Goal: Information Seeking & Learning: Learn about a topic

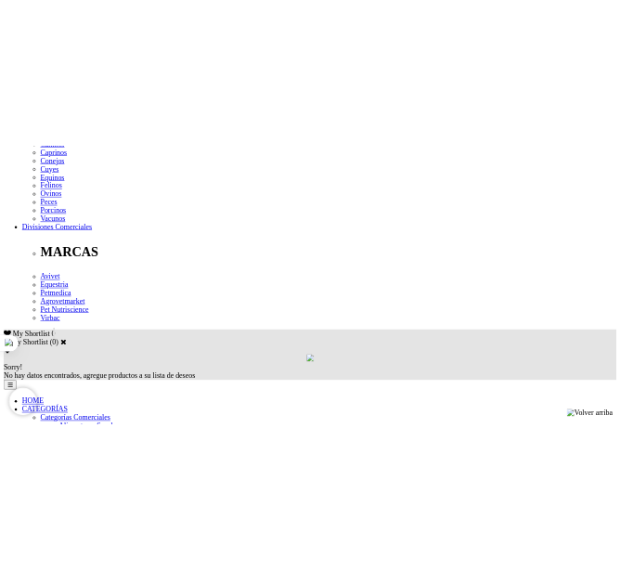
scroll to position [797, 0]
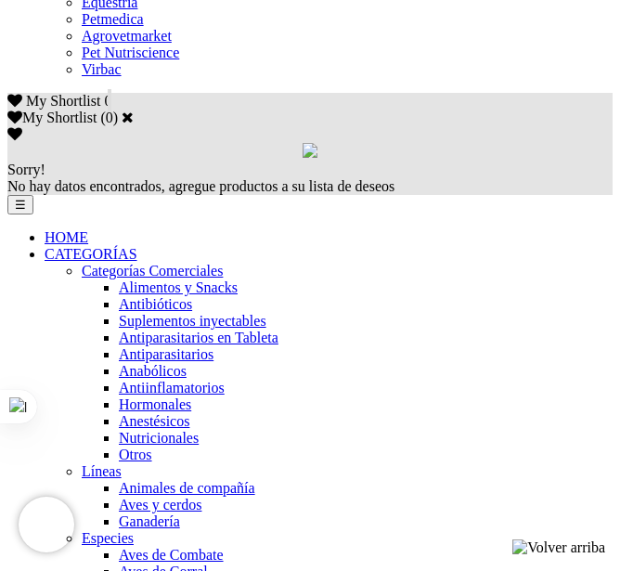
scroll to position [1486, 0]
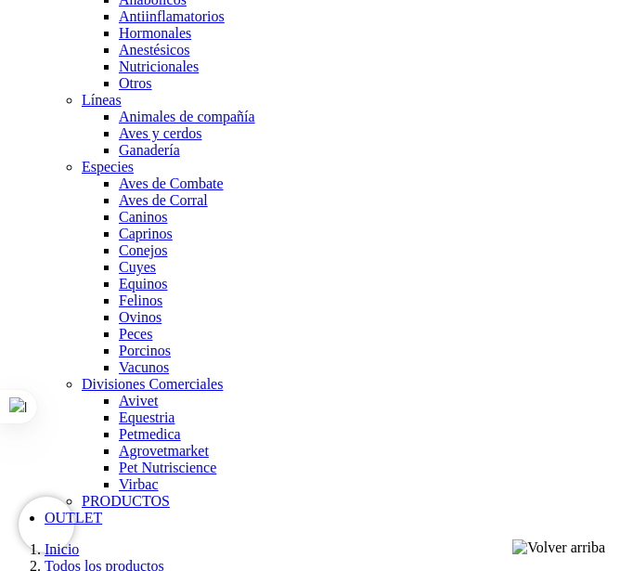
drag, startPoint x: 97, startPoint y: 151, endPoint x: 392, endPoint y: 164, distance: 294.6
copy p "Oxibendazole 65 mg, Praziquantel 37.5 mg"
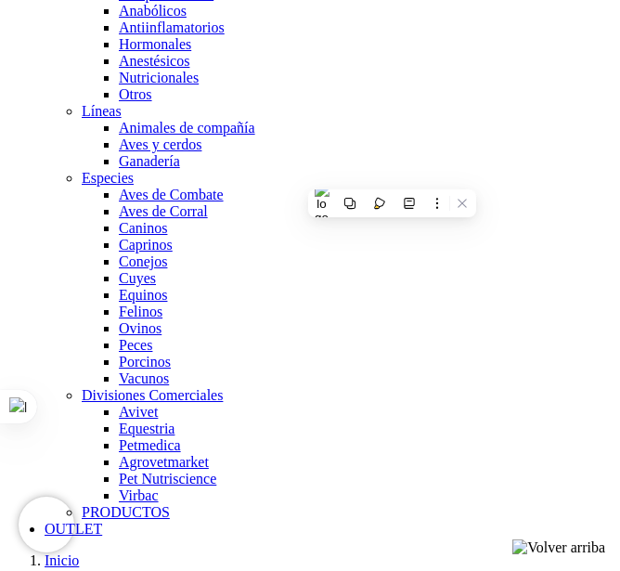
scroll to position [1671, 0]
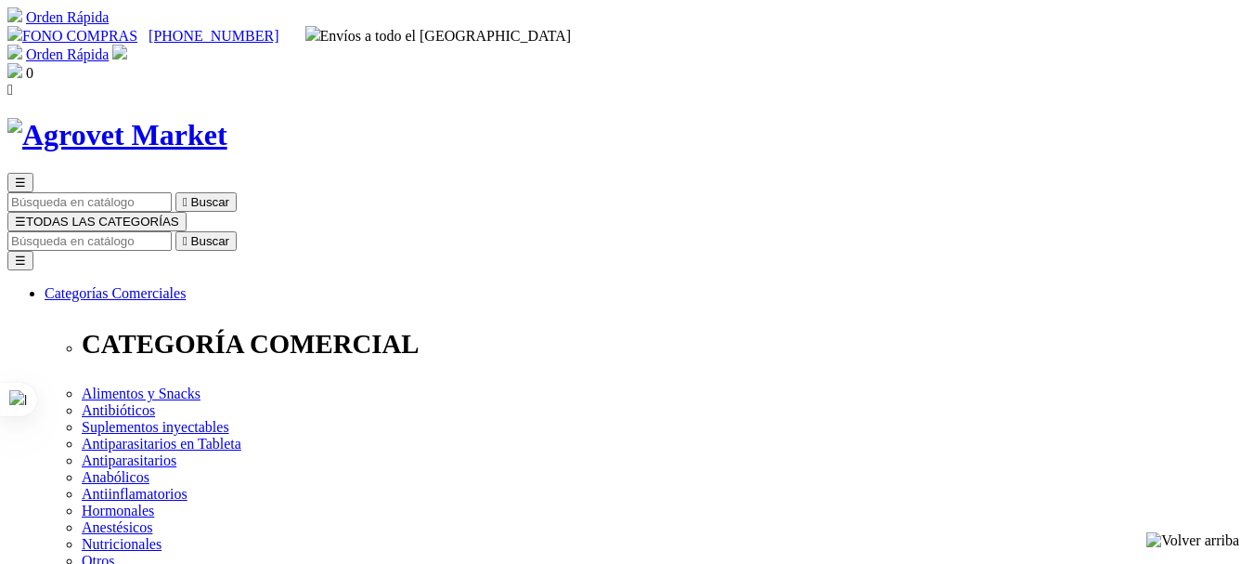
click at [26, 214] on span "☰" at bounding box center [20, 221] width 11 height 14
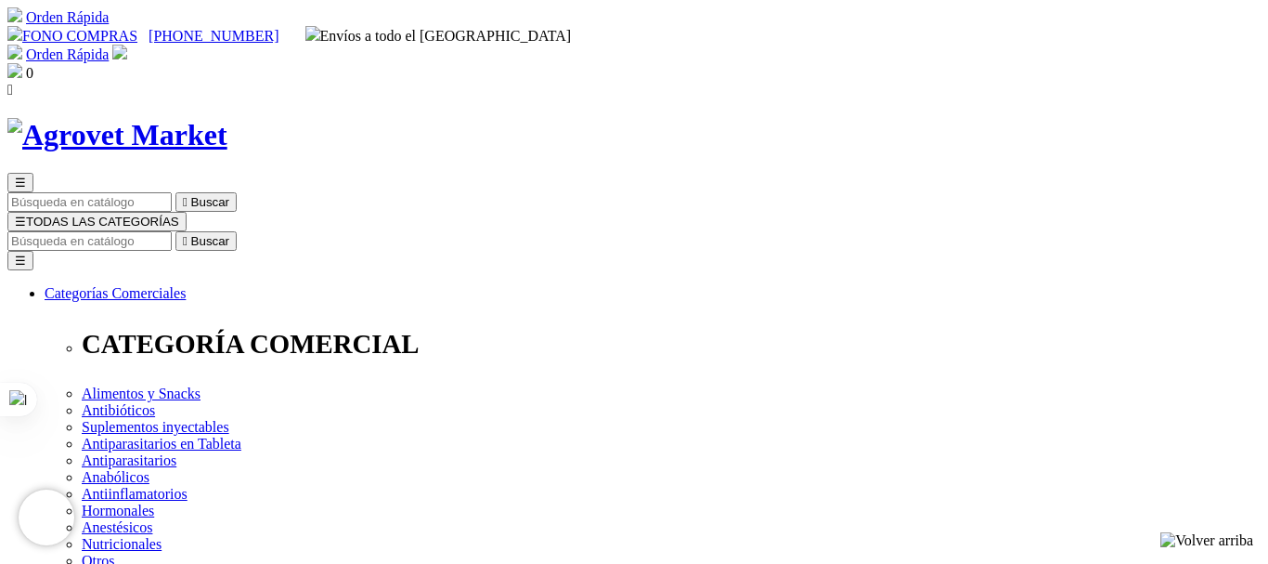
click at [26, 214] on span "☰" at bounding box center [20, 221] width 11 height 14
